Goal: Information Seeking & Learning: Learn about a topic

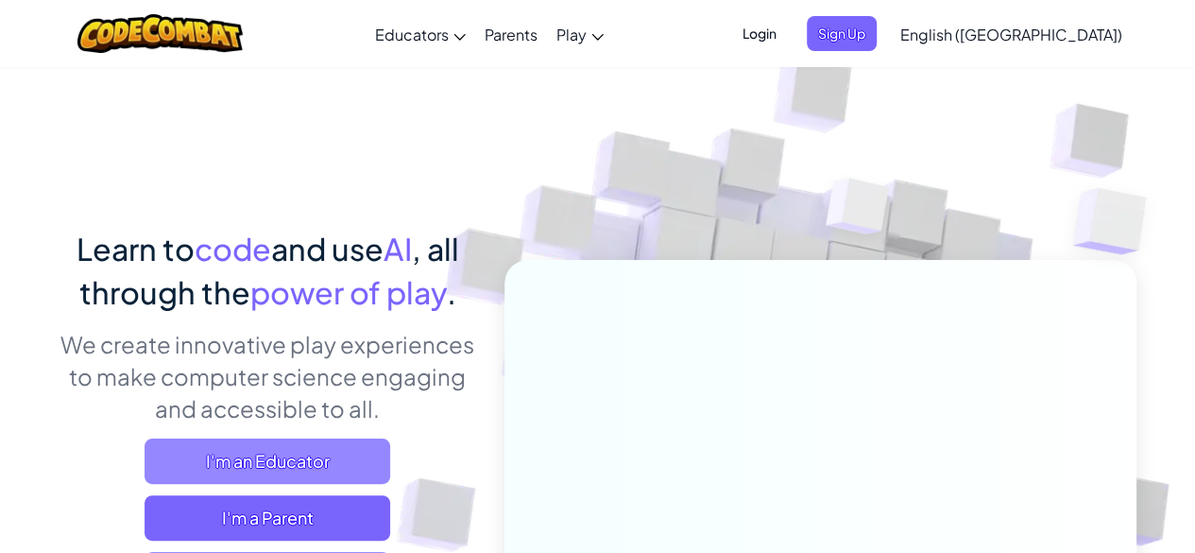
drag, startPoint x: 336, startPoint y: 464, endPoint x: 344, endPoint y: 456, distance: 10.7
click at [336, 464] on span "I'm an Educator" at bounding box center [268, 460] width 246 height 45
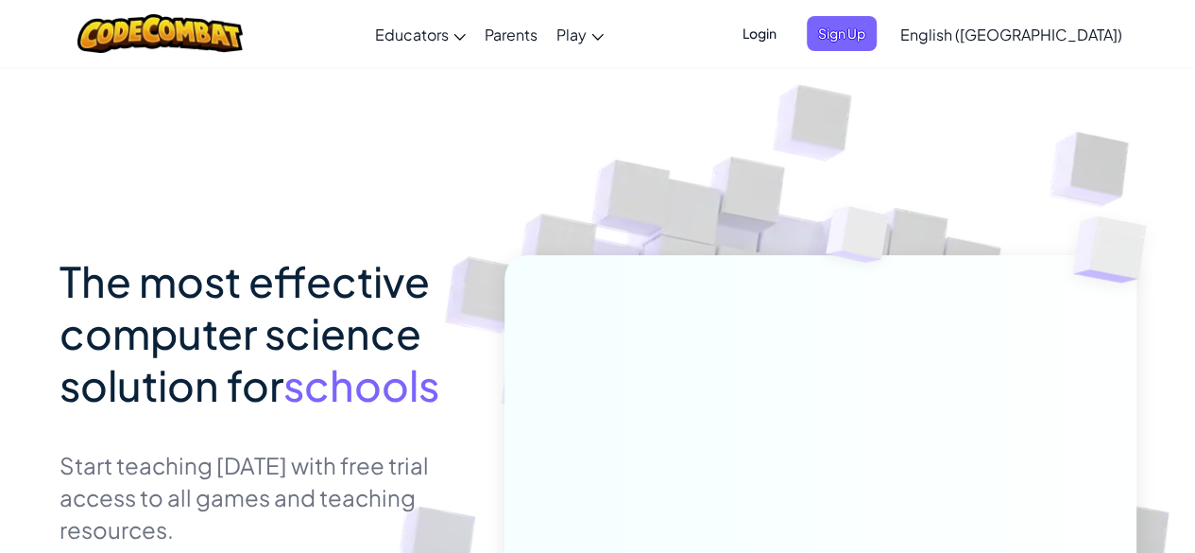
click at [1081, 43] on span "English ([GEOGRAPHIC_DATA])" at bounding box center [1011, 35] width 222 height 20
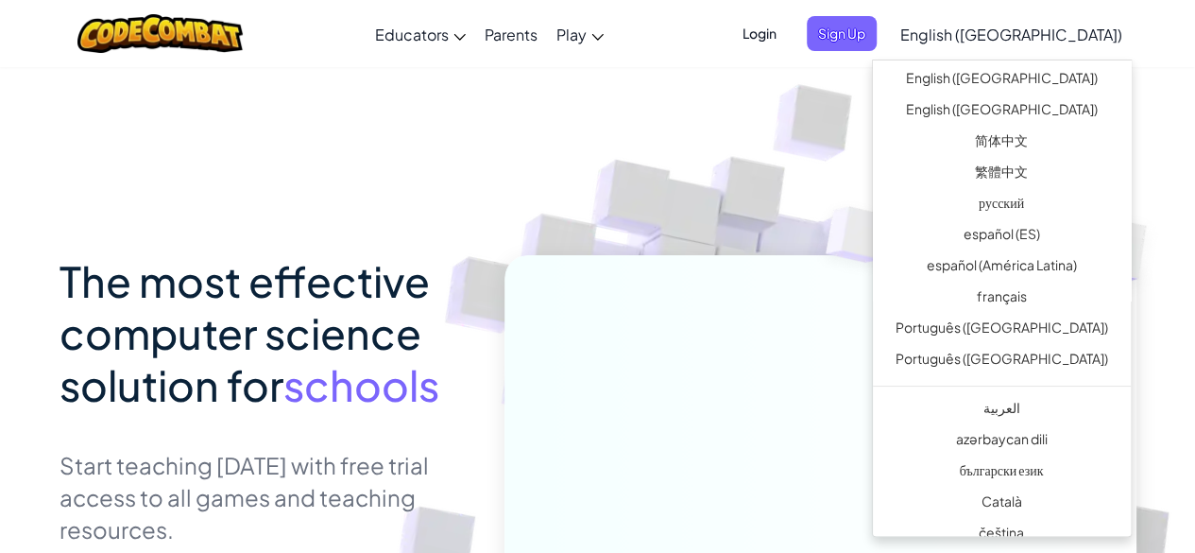
drag, startPoint x: 749, startPoint y: 48, endPoint x: 751, endPoint y: 61, distance: 13.4
click at [749, 48] on div "Toggle navigation Educators Create Free Account School & District Solutions Tea…" at bounding box center [597, 33] width 1205 height 67
